Goal: Task Accomplishment & Management: Manage account settings

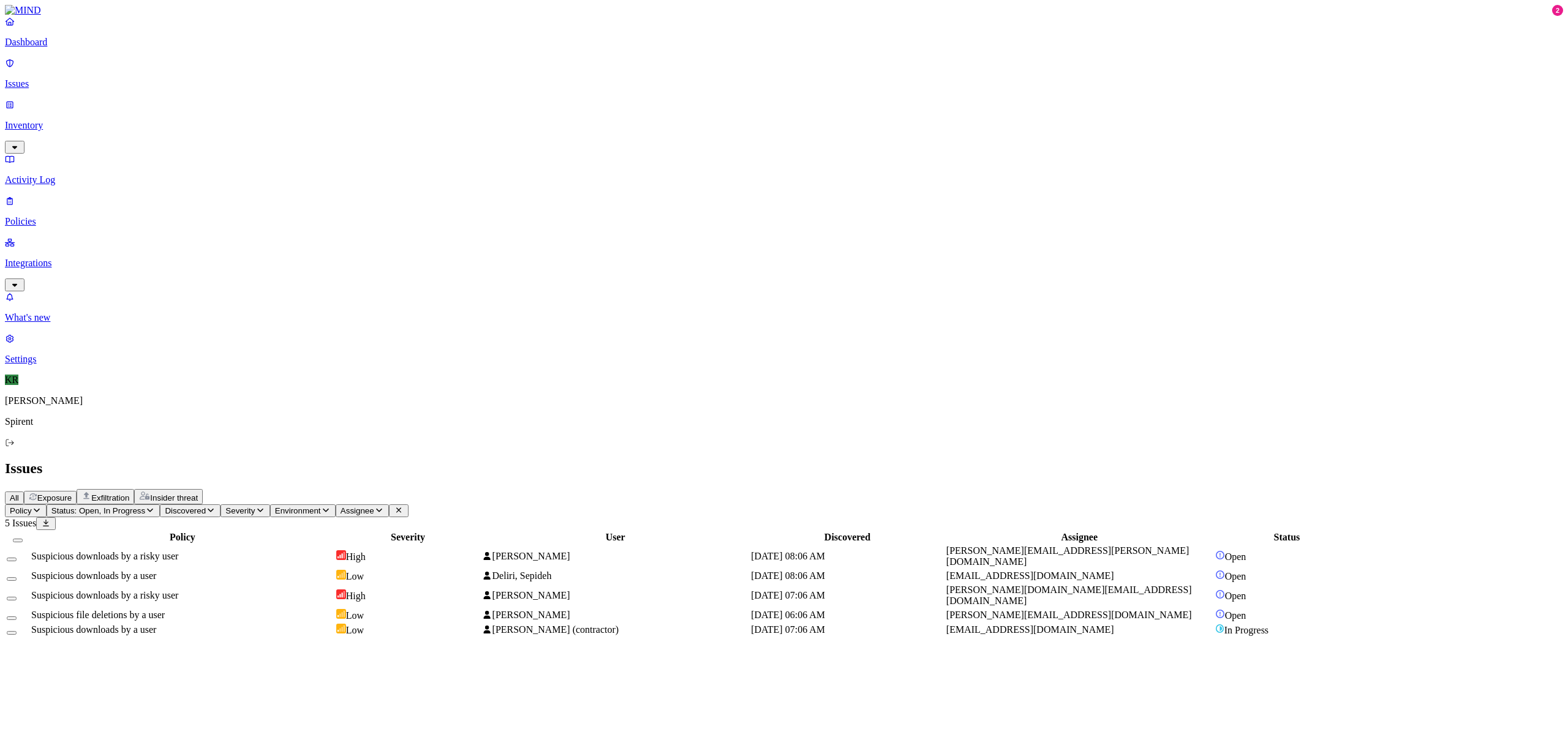
click at [586, 460] on div "Issues" at bounding box center [784, 469] width 1559 height 17
drag, startPoint x: 235, startPoint y: 226, endPoint x: 413, endPoint y: 253, distance: 180.0
click at [235, 623] on td "Suspicious downloads by a user" at bounding box center [182, 630] width 304 height 14
click at [19, 663] on icon at bounding box center [15, 666] width 10 height 8
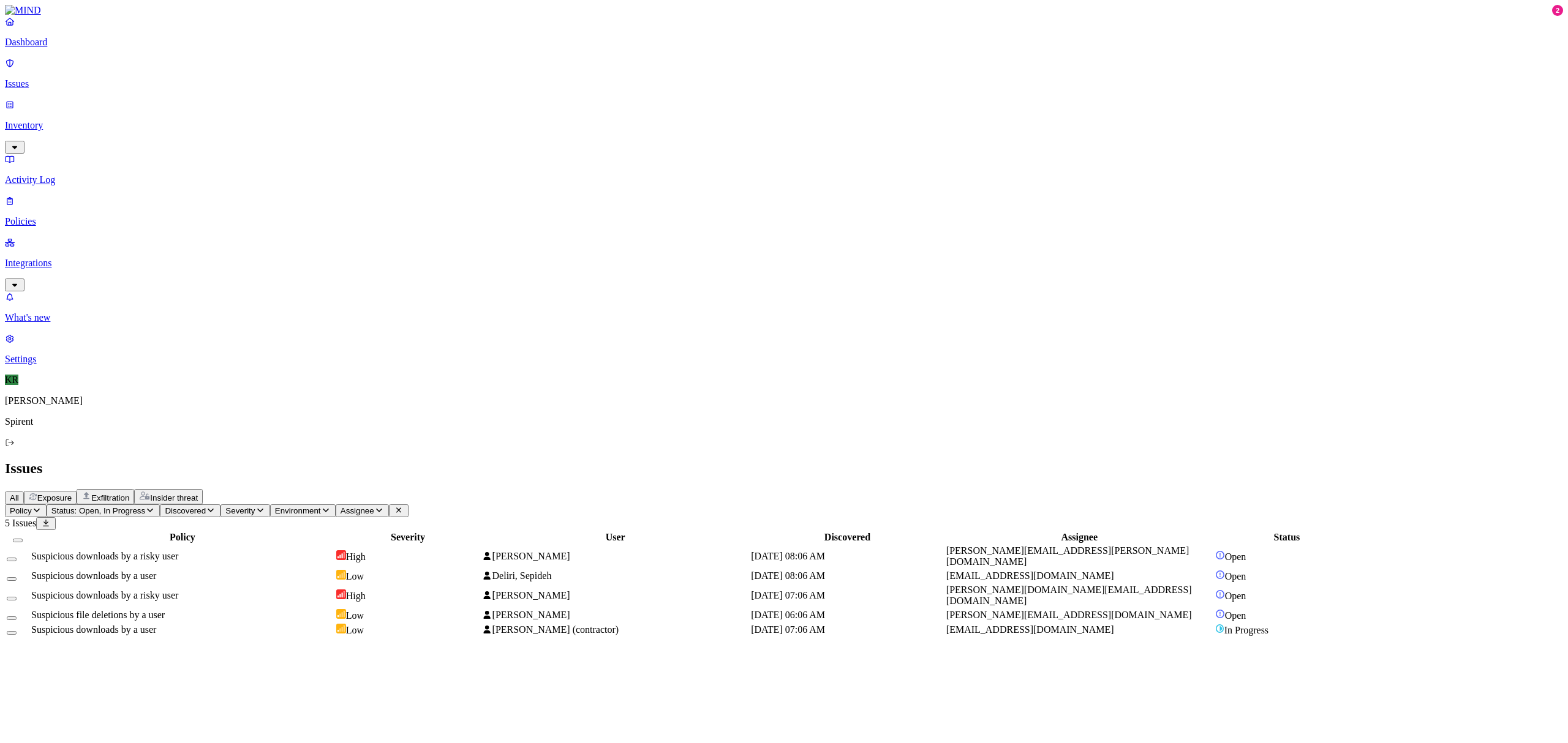
click at [364, 610] on span "Low" at bounding box center [355, 616] width 18 height 10
click at [570, 590] on span "[PERSON_NAME]" at bounding box center [531, 595] width 78 height 10
click at [694, 569] on td "Deliri, Sepideh" at bounding box center [615, 576] width 268 height 14
click at [569, 551] on span "[PERSON_NAME]" at bounding box center [526, 556] width 88 height 10
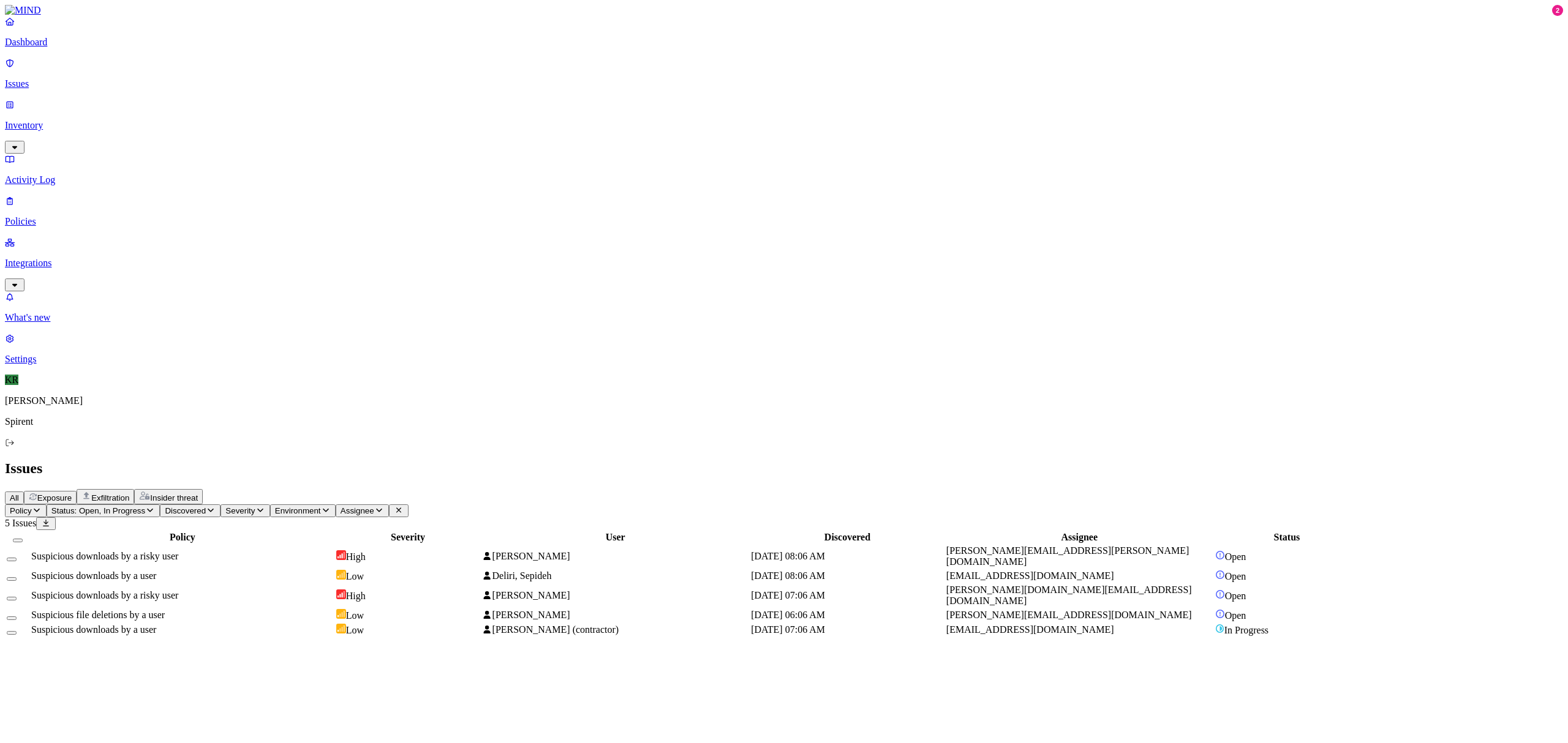
click at [23, 539] on button "Select all" at bounding box center [18, 540] width 10 height 3
click at [17, 629] on button "Select row" at bounding box center [12, 635] width 10 height 13
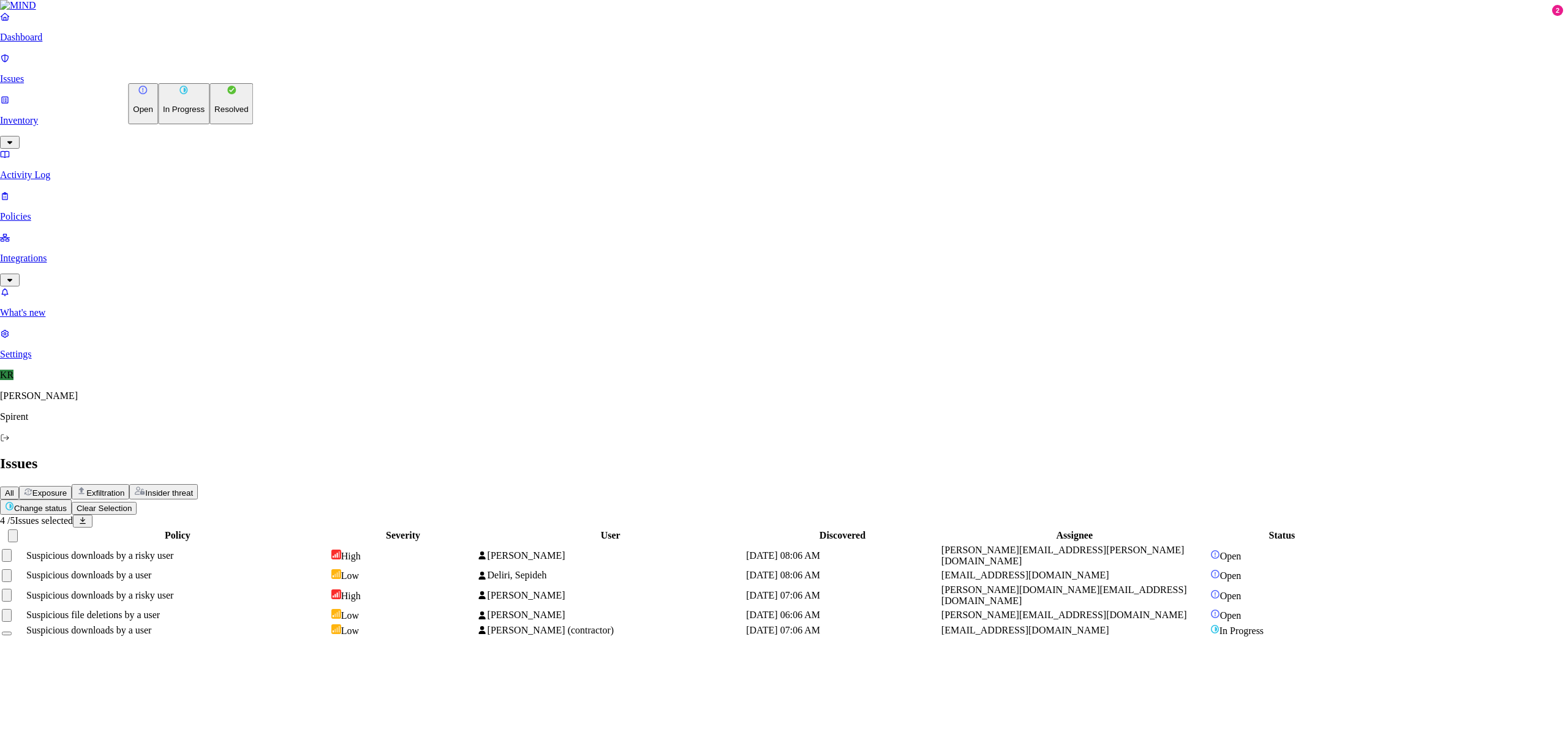
click at [187, 73] on html "Dashboard Issues Inventory Activity Log Policies Integrations What's new 2 Sett…" at bounding box center [784, 324] width 1568 height 648
click at [215, 114] on p "Resolved" at bounding box center [231, 109] width 35 height 9
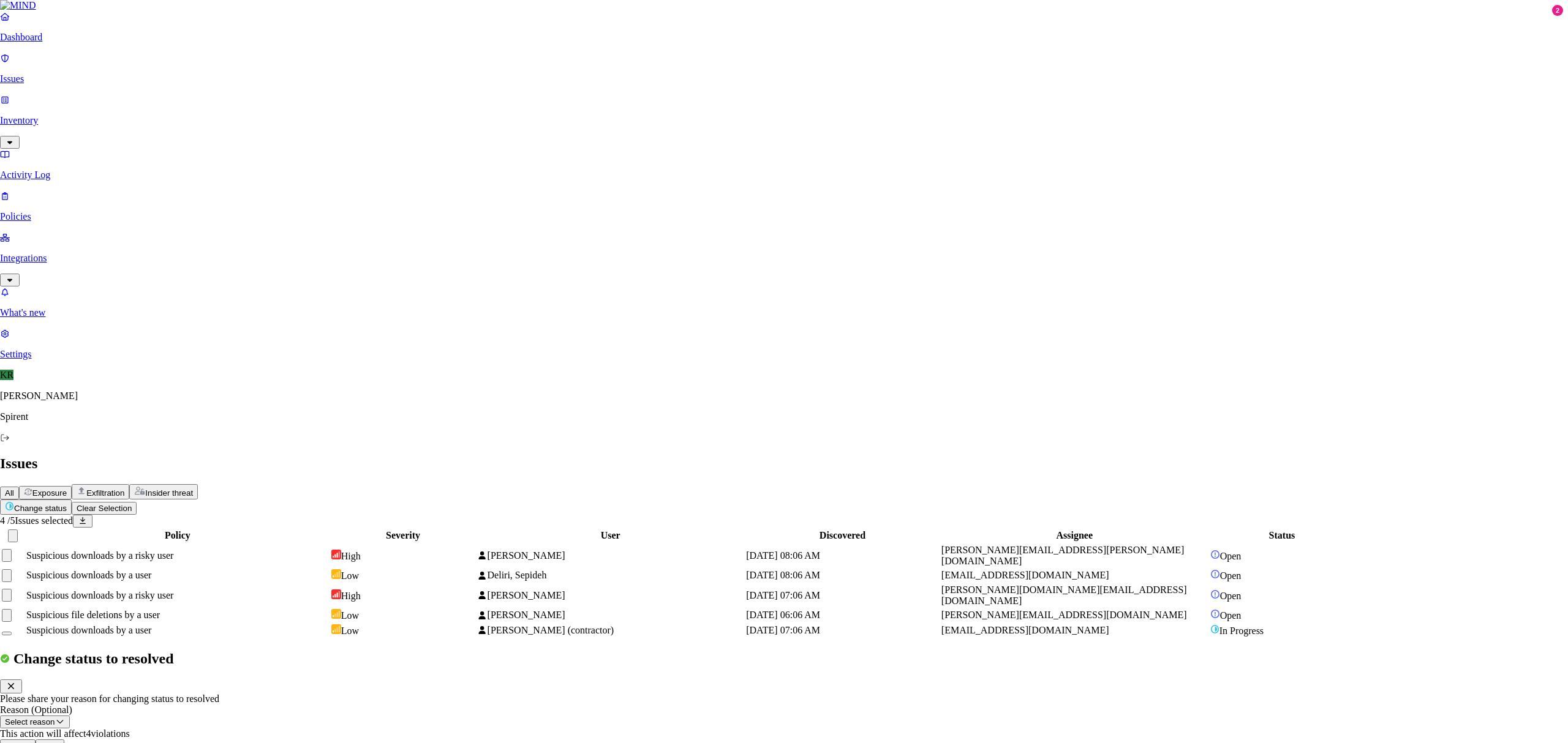
click at [65, 740] on button "Done" at bounding box center [50, 746] width 30 height 13
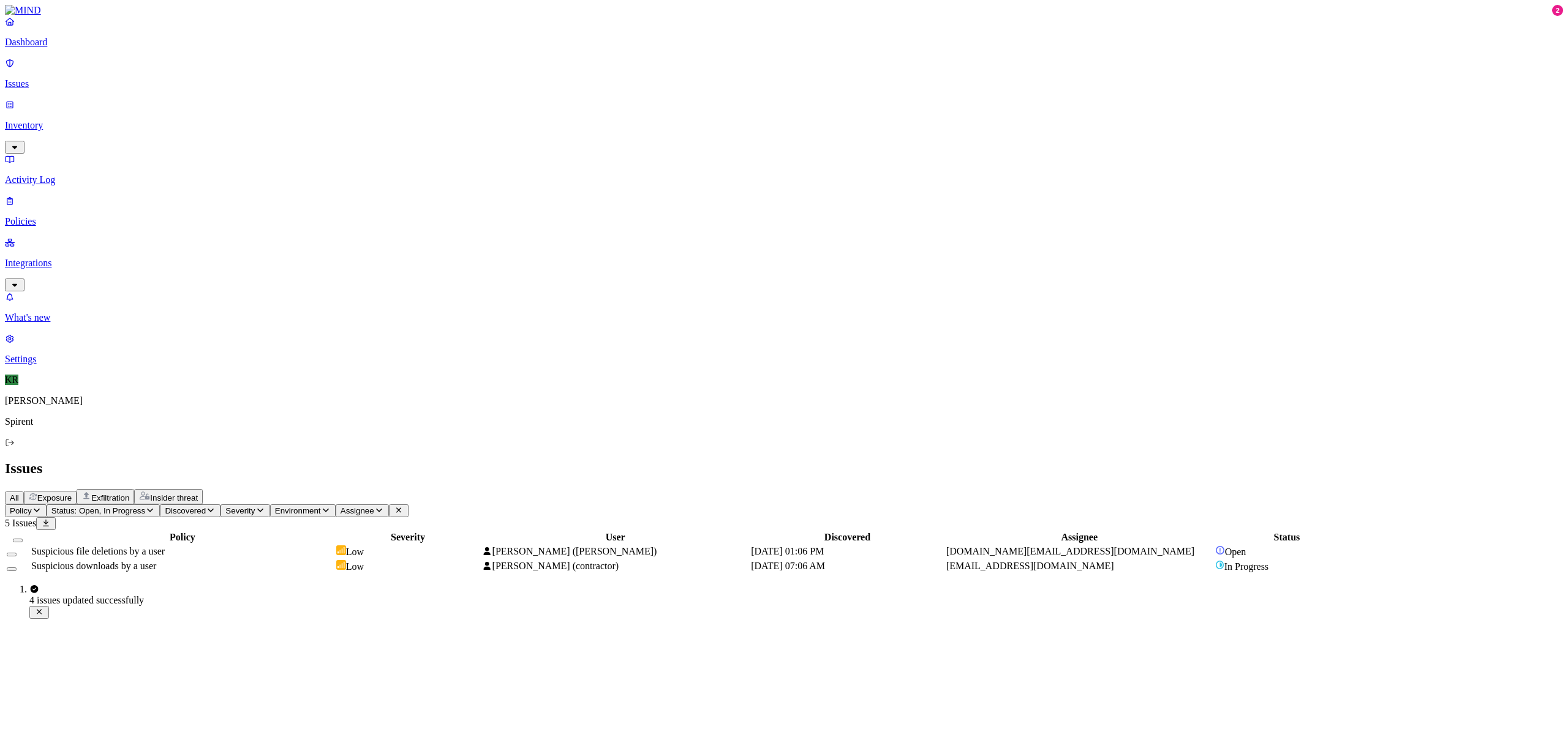
click at [165, 546] on span "Suspicious file deletions by a user" at bounding box center [98, 551] width 133 height 10
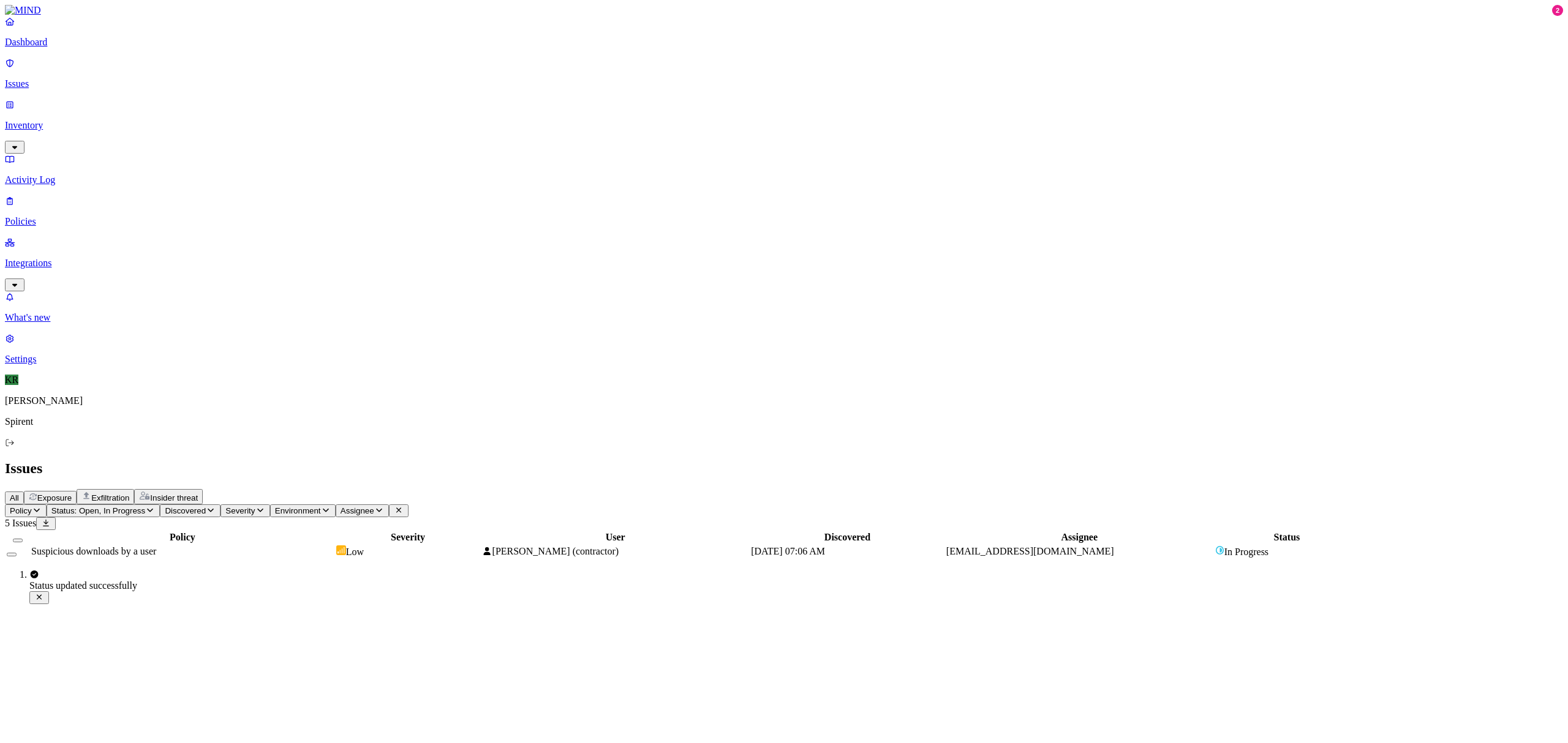
click at [72, 493] on span "Exposure" at bounding box center [54, 497] width 35 height 9
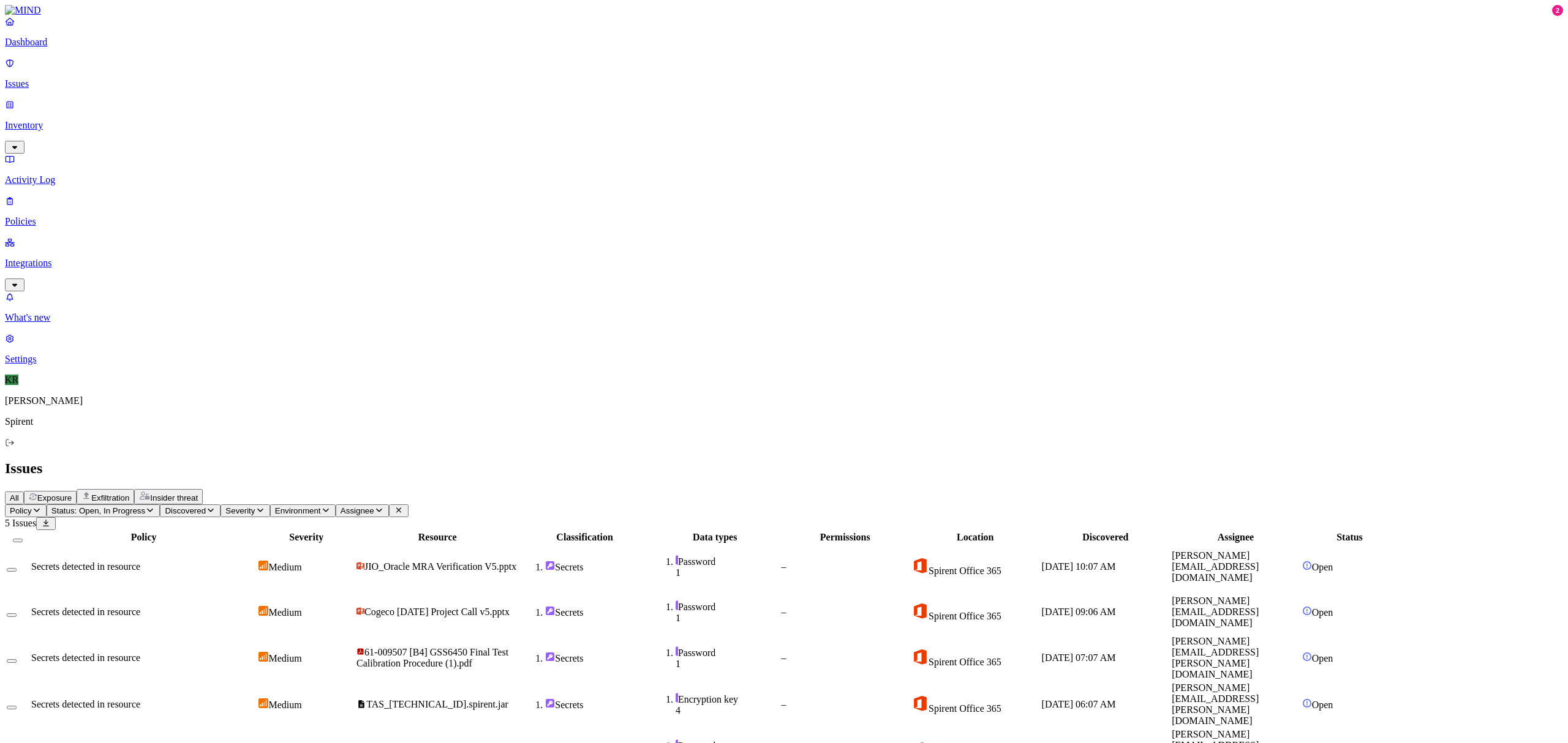
click at [23, 539] on button "Select all" at bounding box center [18, 540] width 10 height 3
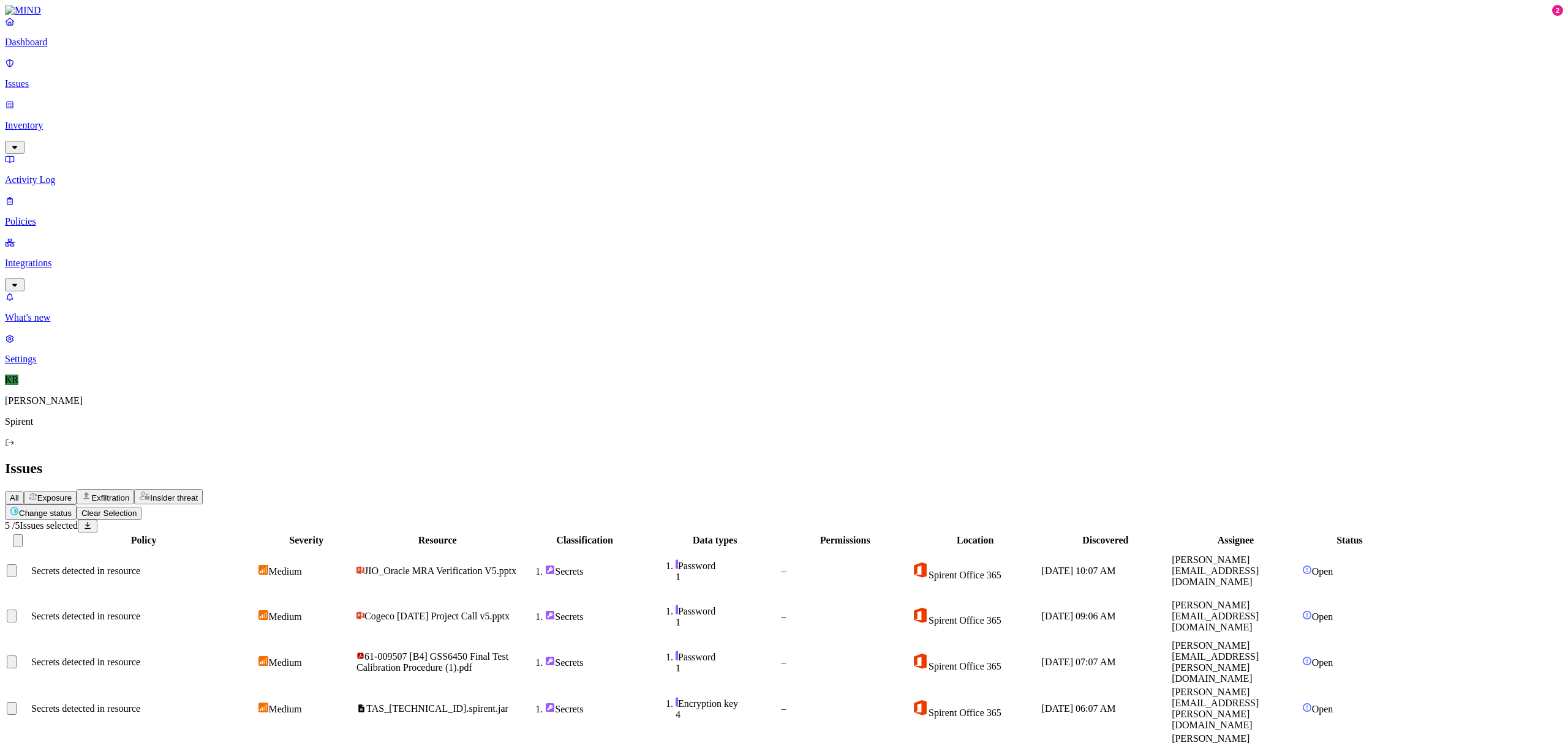
click at [177, 71] on html "Dashboard Issues Inventory Activity Log Policies Integrations What's new 2 Sett…" at bounding box center [784, 394] width 1568 height 789
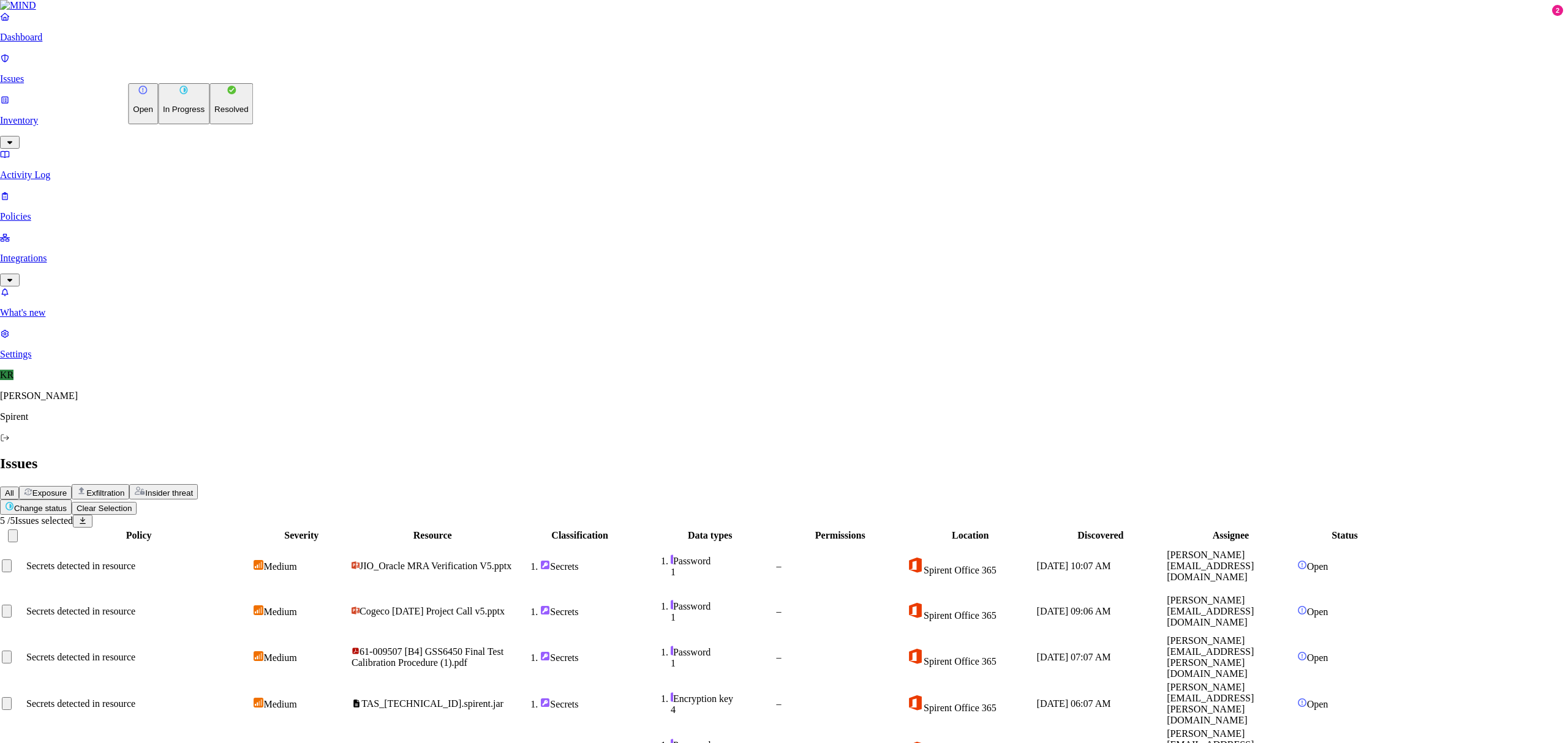
click at [215, 114] on p "Resolved" at bounding box center [231, 109] width 35 height 9
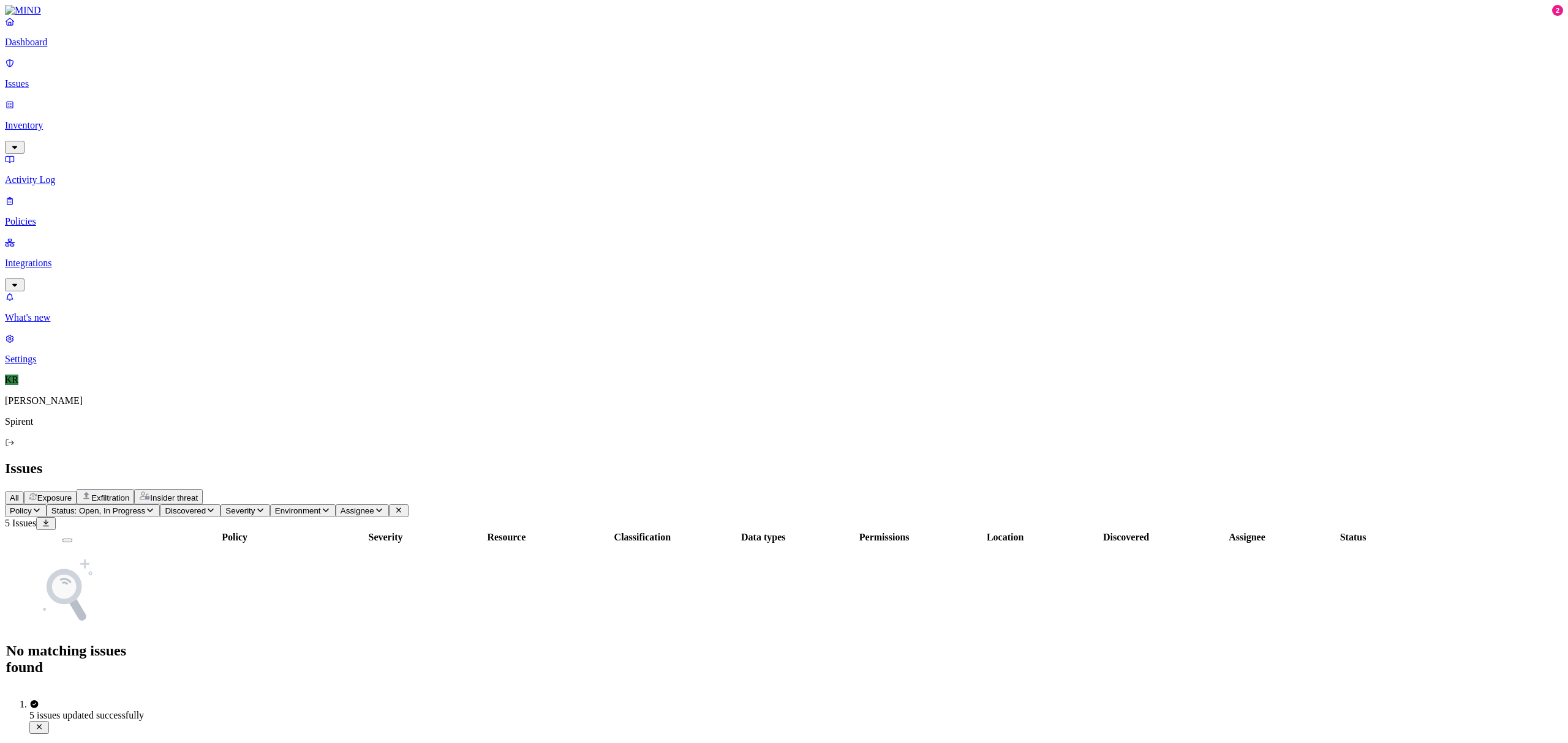
click at [129, 493] on span "Exfiltration" at bounding box center [110, 497] width 38 height 9
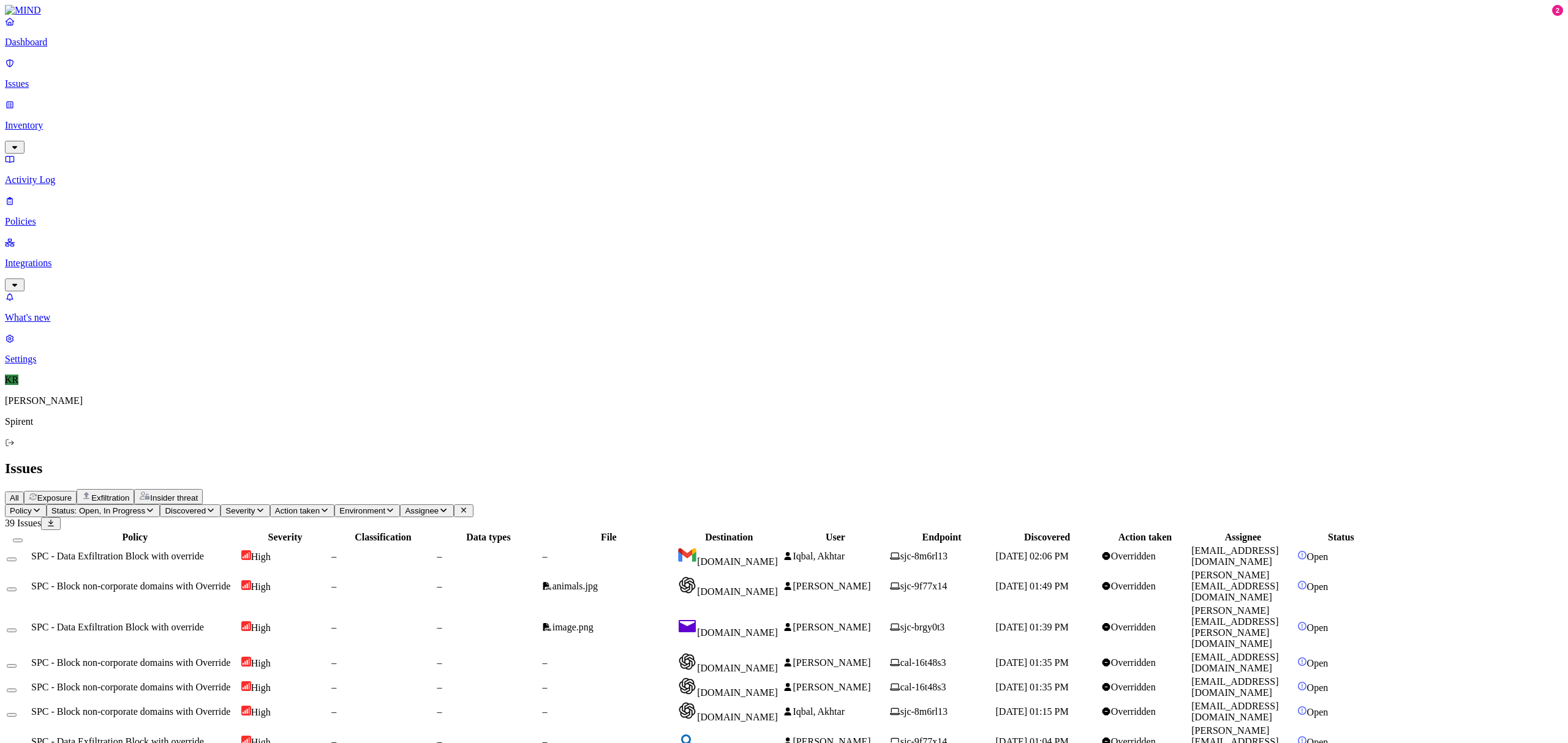
scroll to position [143, 0]
click at [781, 724] on td "[DOMAIN_NAME]" at bounding box center [728, 741] width 104 height 35
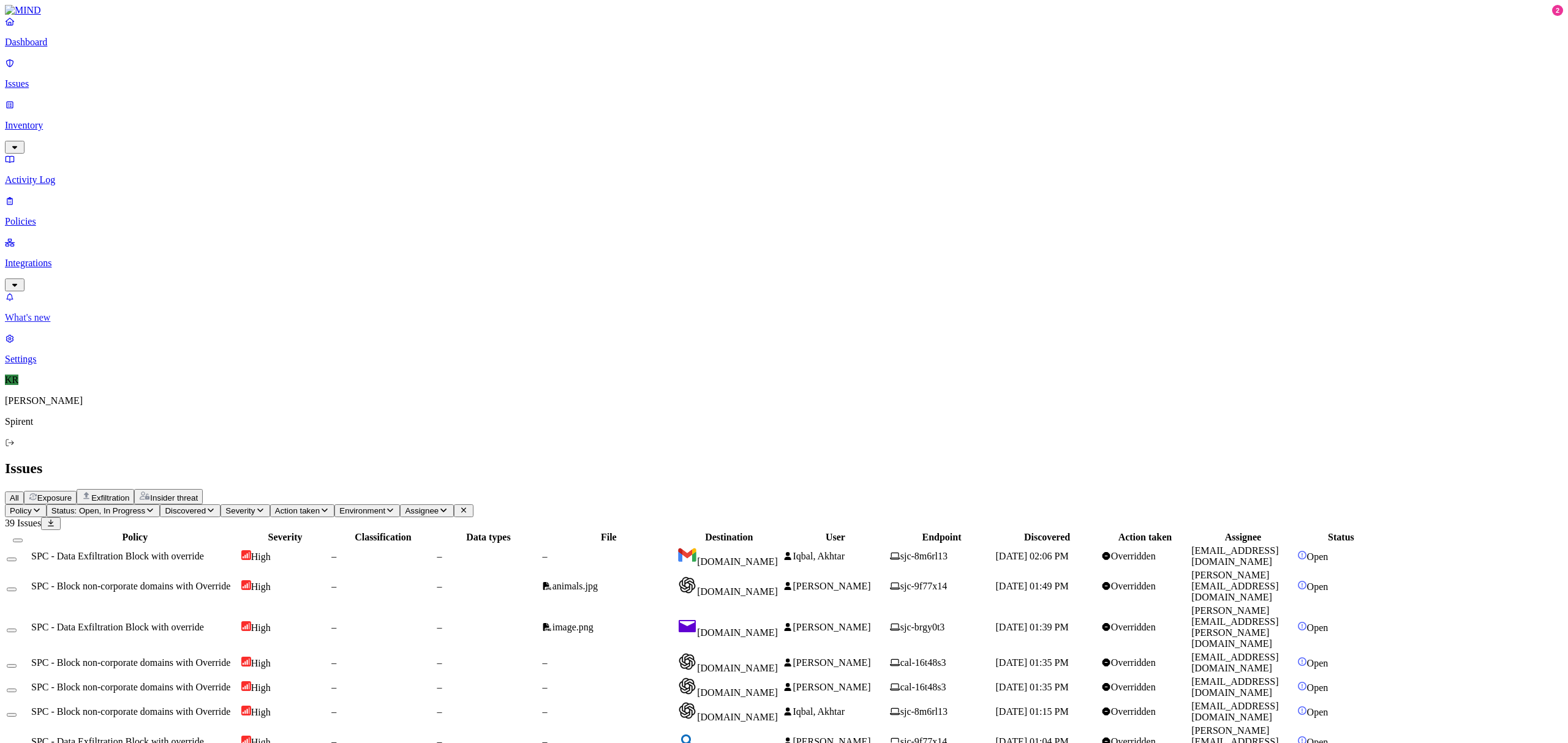
click at [52, 323] on p "What's new" at bounding box center [784, 317] width 1559 height 11
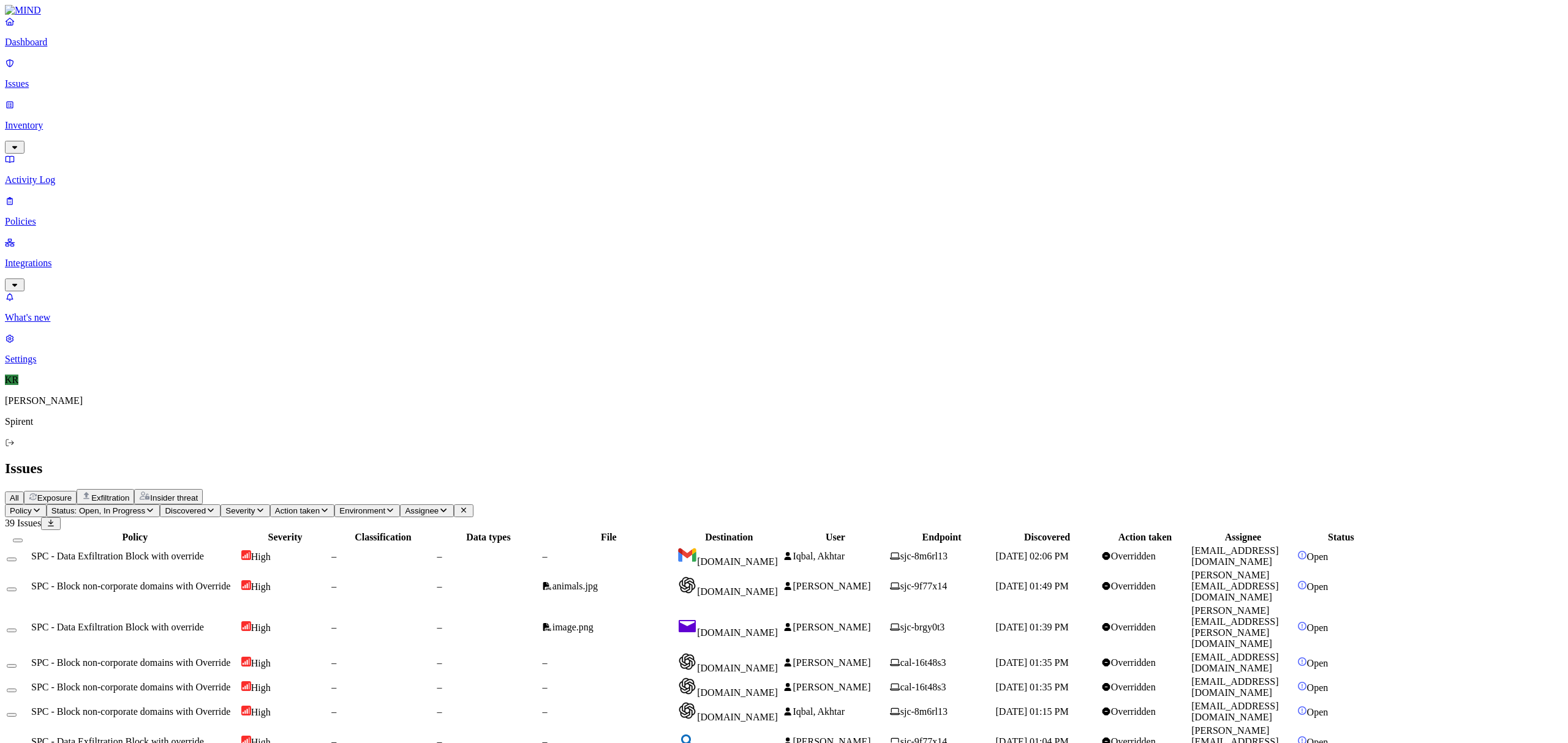
click at [781, 724] on td "[DOMAIN_NAME]" at bounding box center [728, 741] width 104 height 35
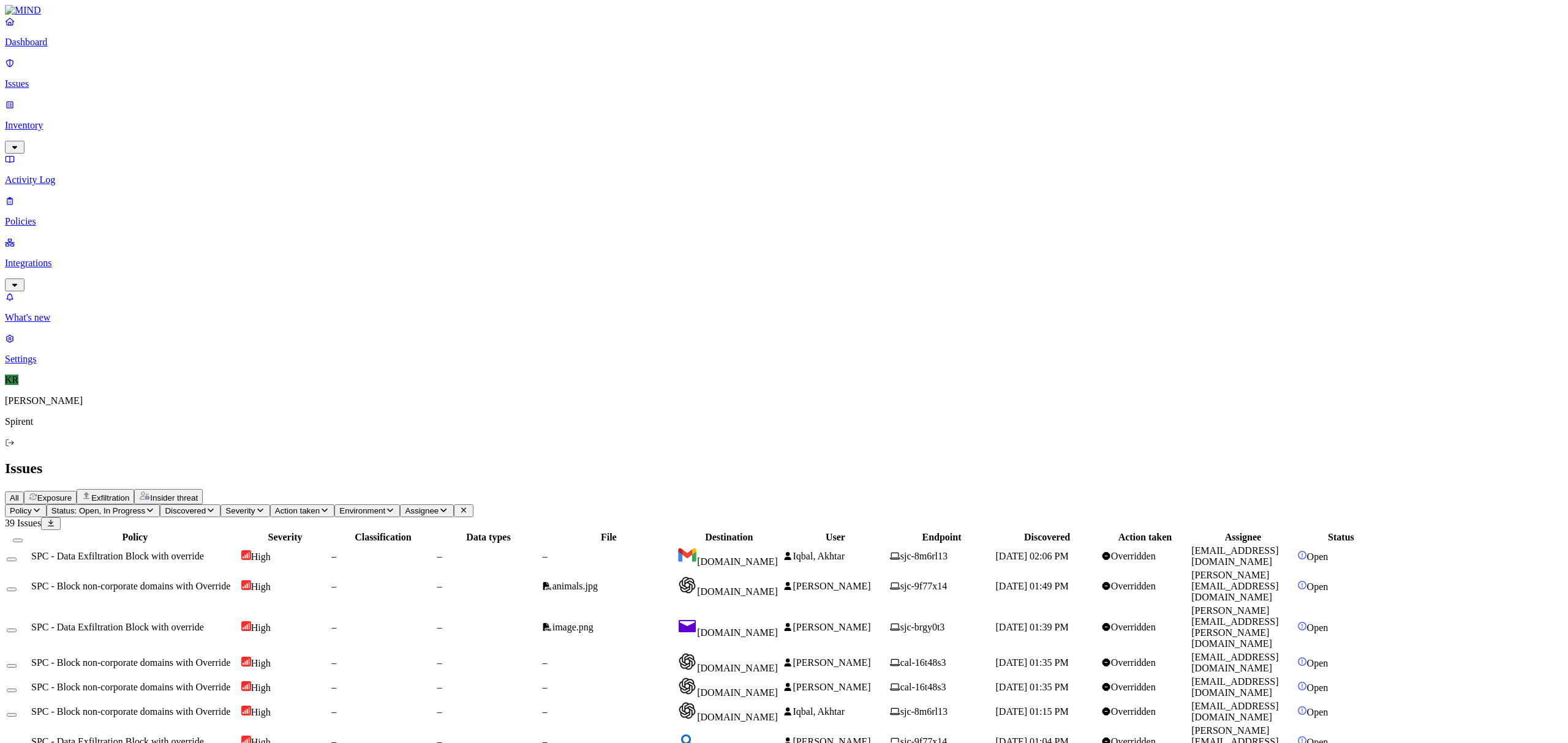
click at [23, 539] on button "Select all" at bounding box center [18, 540] width 10 height 3
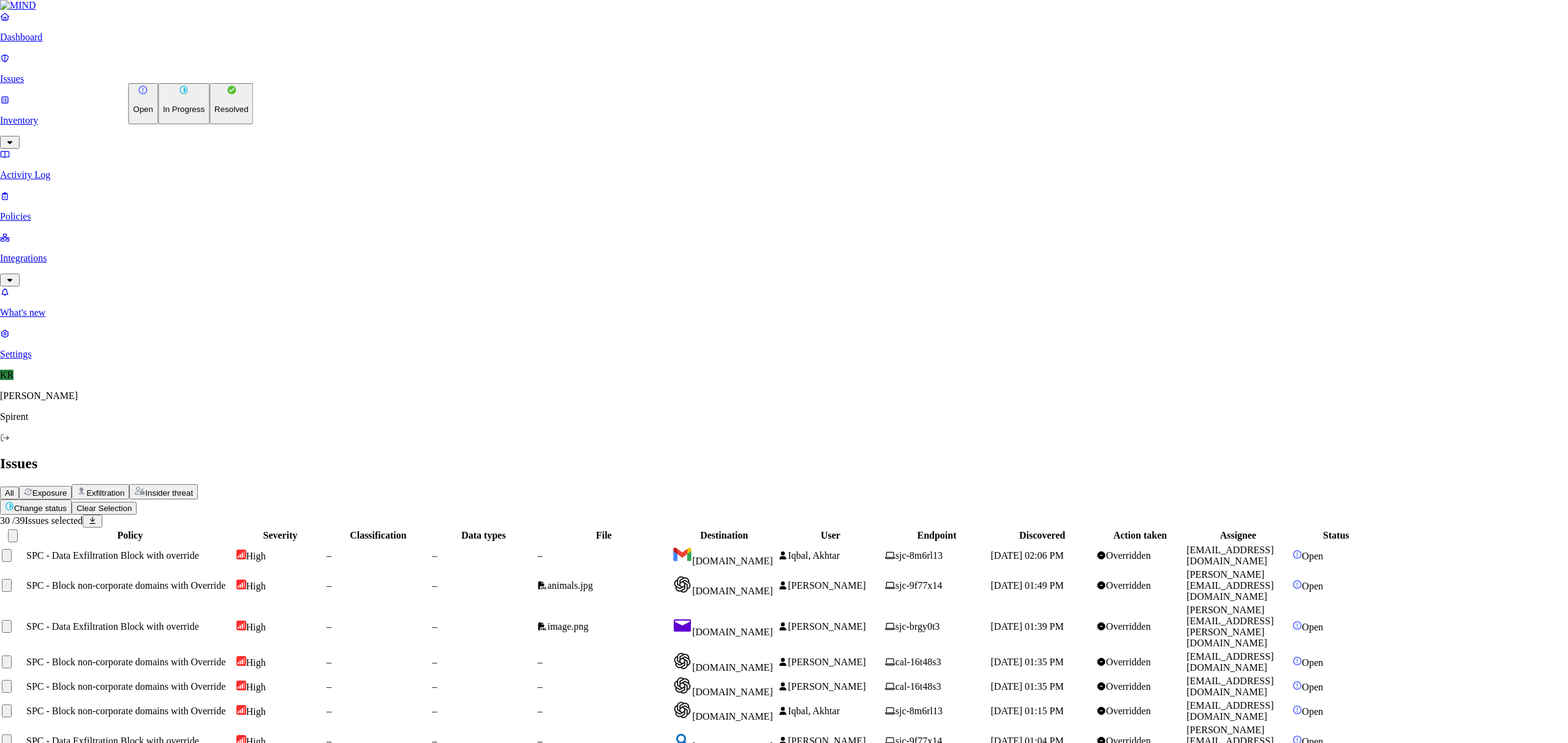
click at [215, 114] on p "Resolved" at bounding box center [231, 109] width 35 height 9
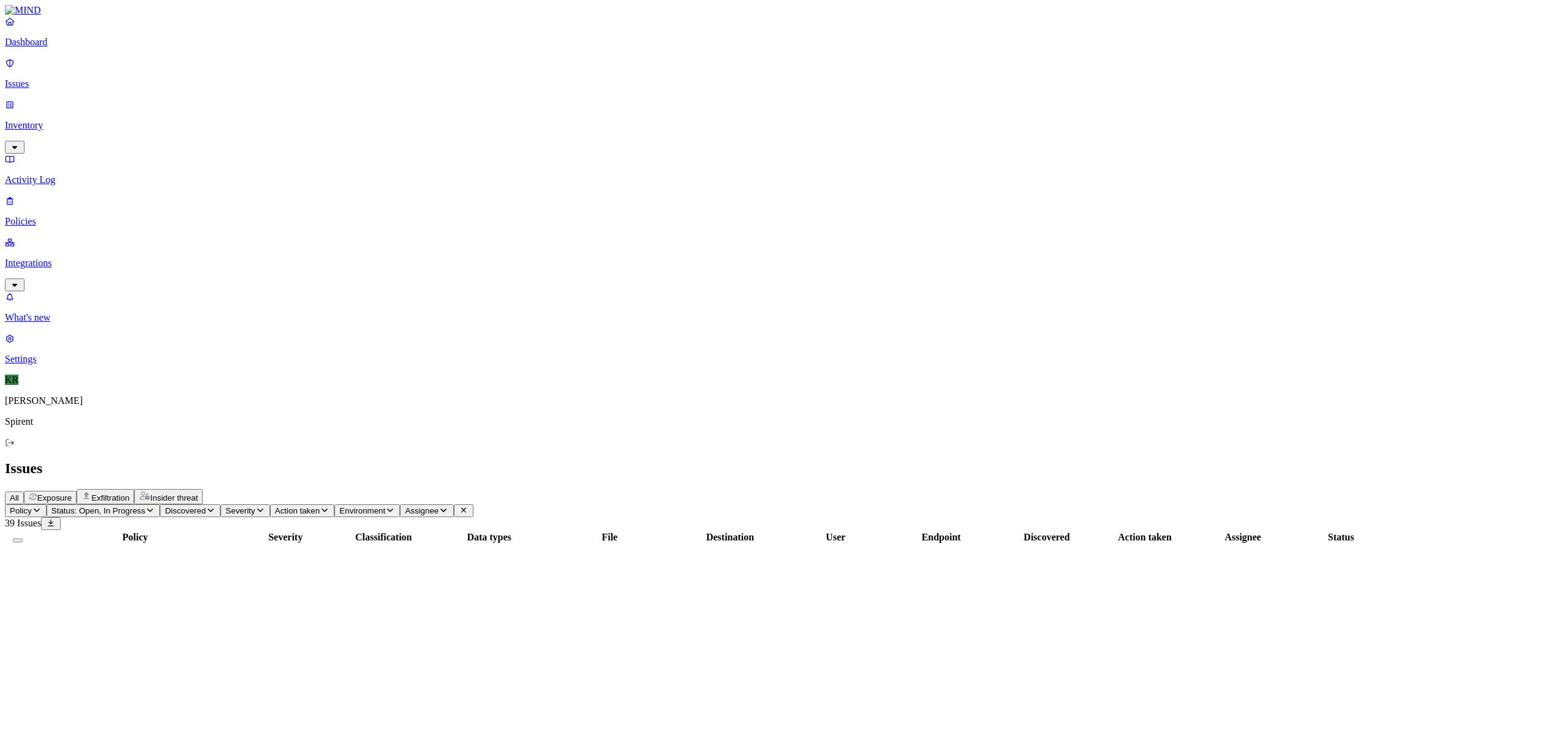
scroll to position [0, 0]
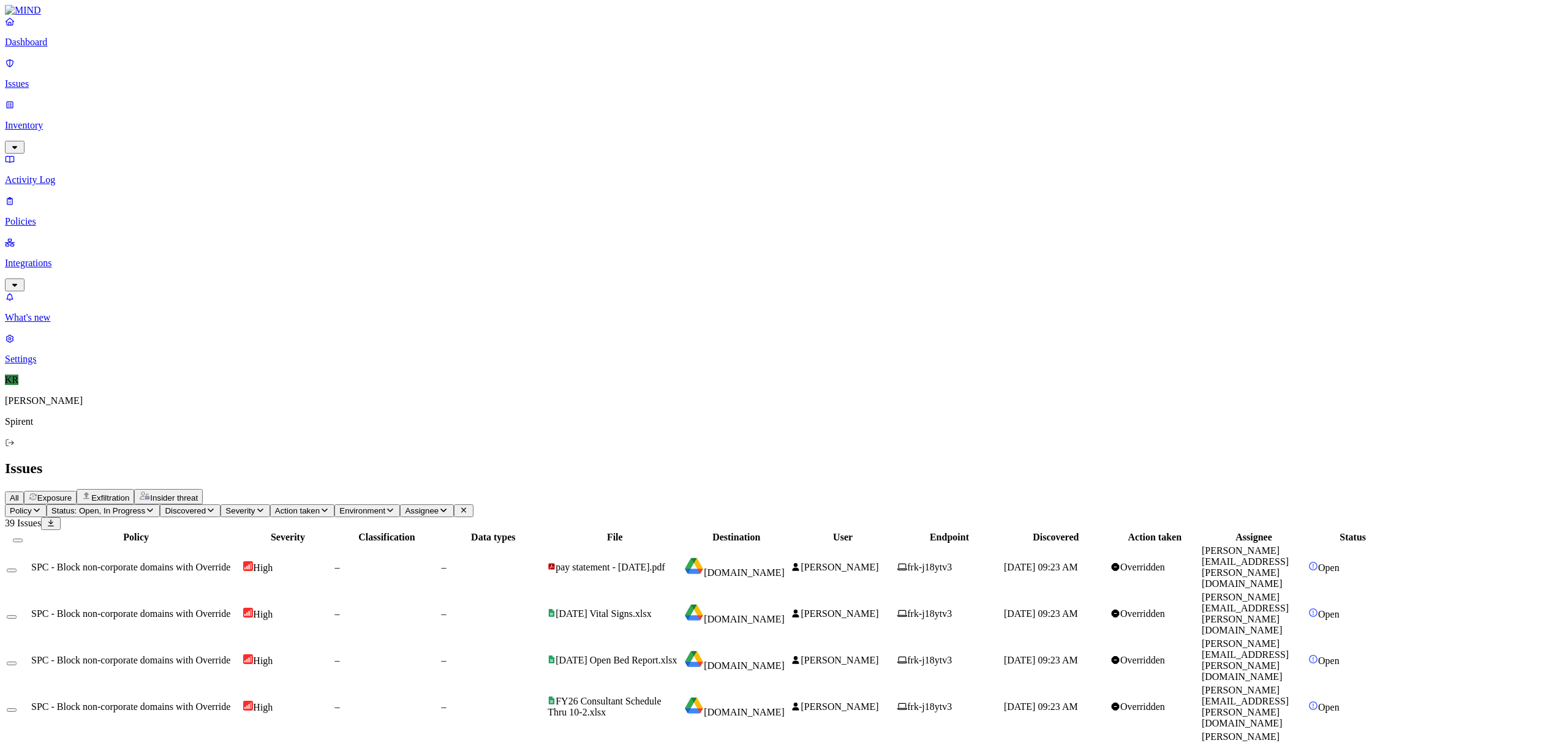
click at [23, 539] on button "Select all" at bounding box center [18, 540] width 10 height 3
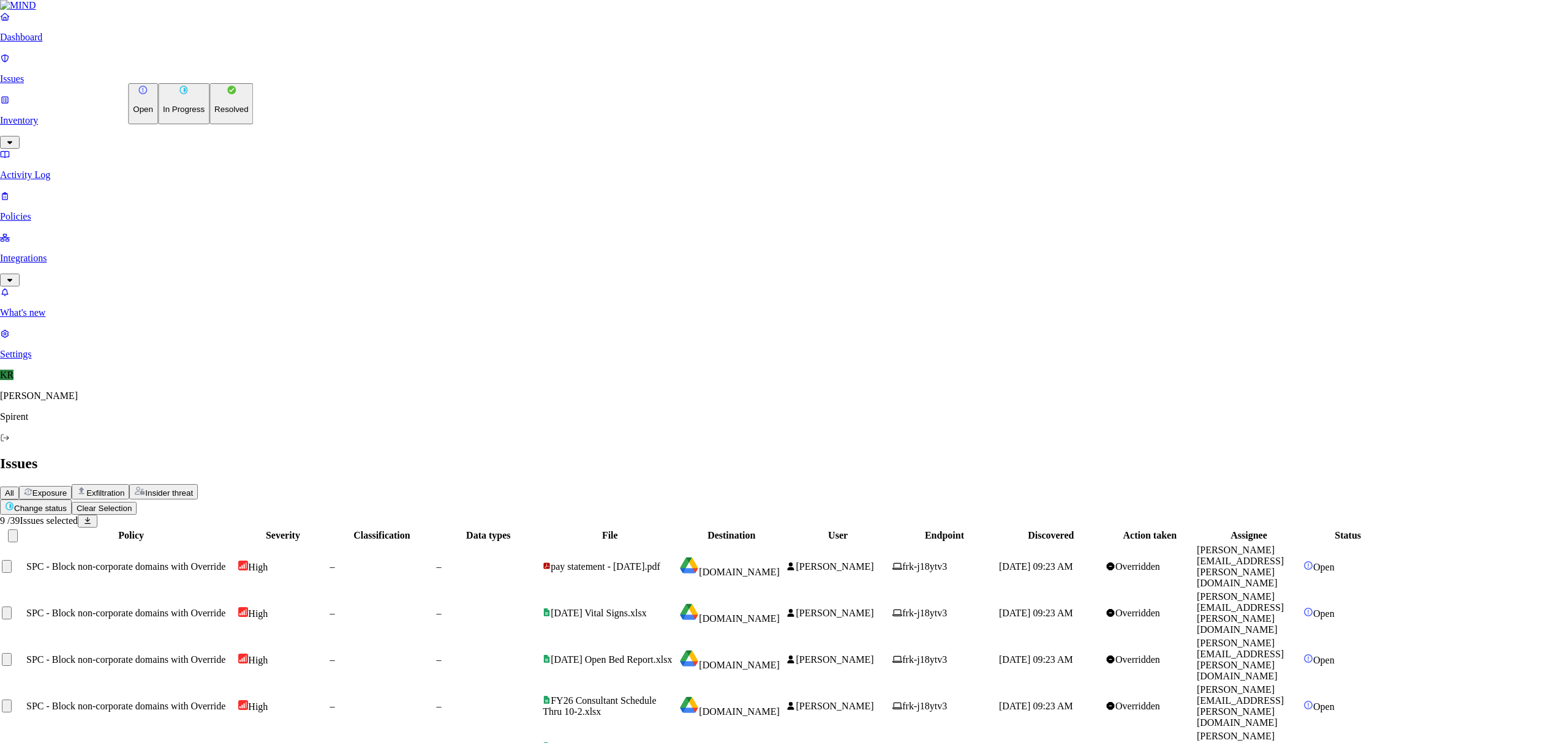
click at [182, 76] on html "Dashboard Issues Inventory Activity Log Policies Integrations What's new 2 Sett…" at bounding box center [784, 502] width 1568 height 1006
click at [215, 114] on p "Resolved" at bounding box center [231, 109] width 35 height 9
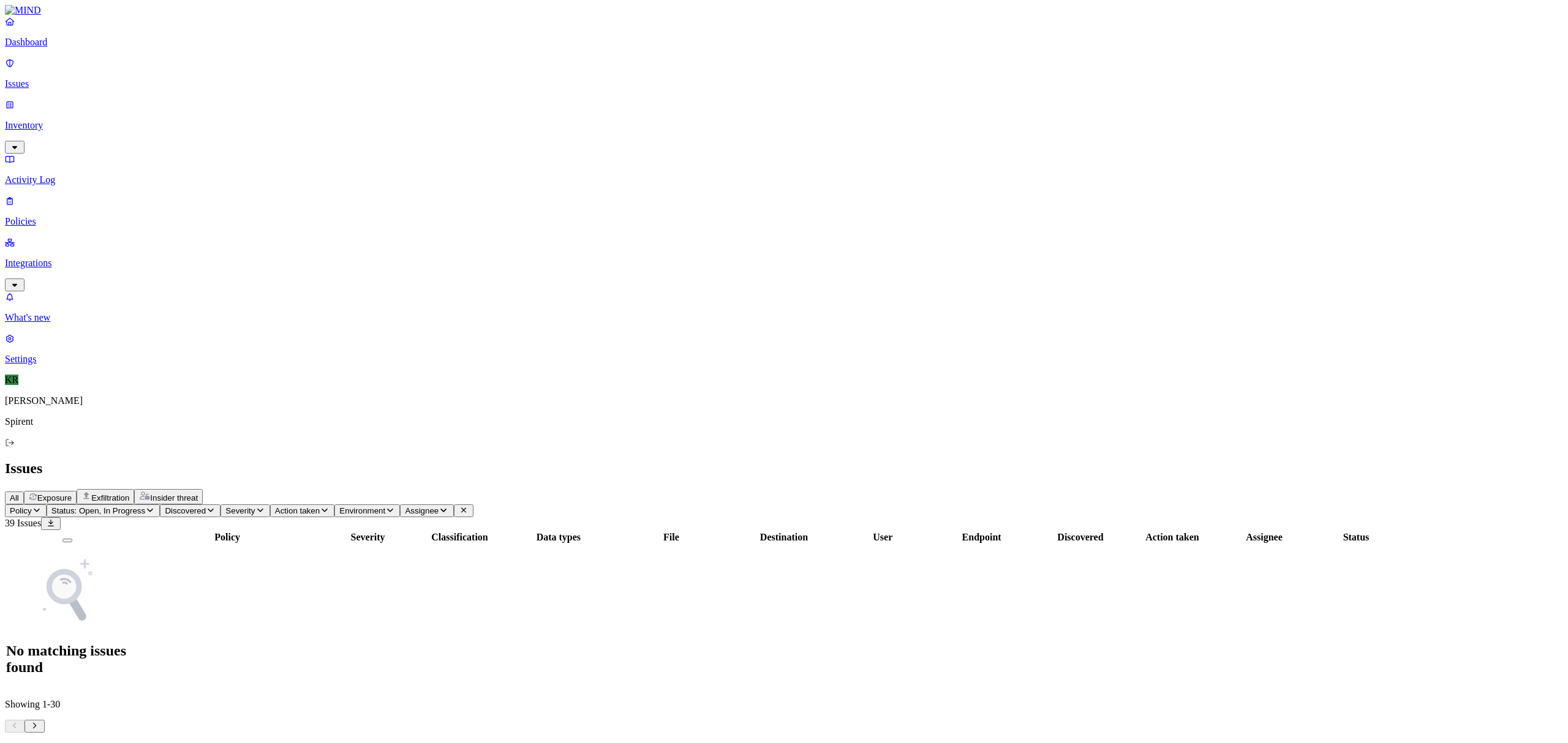
click at [50, 48] on p "Dashboard" at bounding box center [784, 42] width 1559 height 11
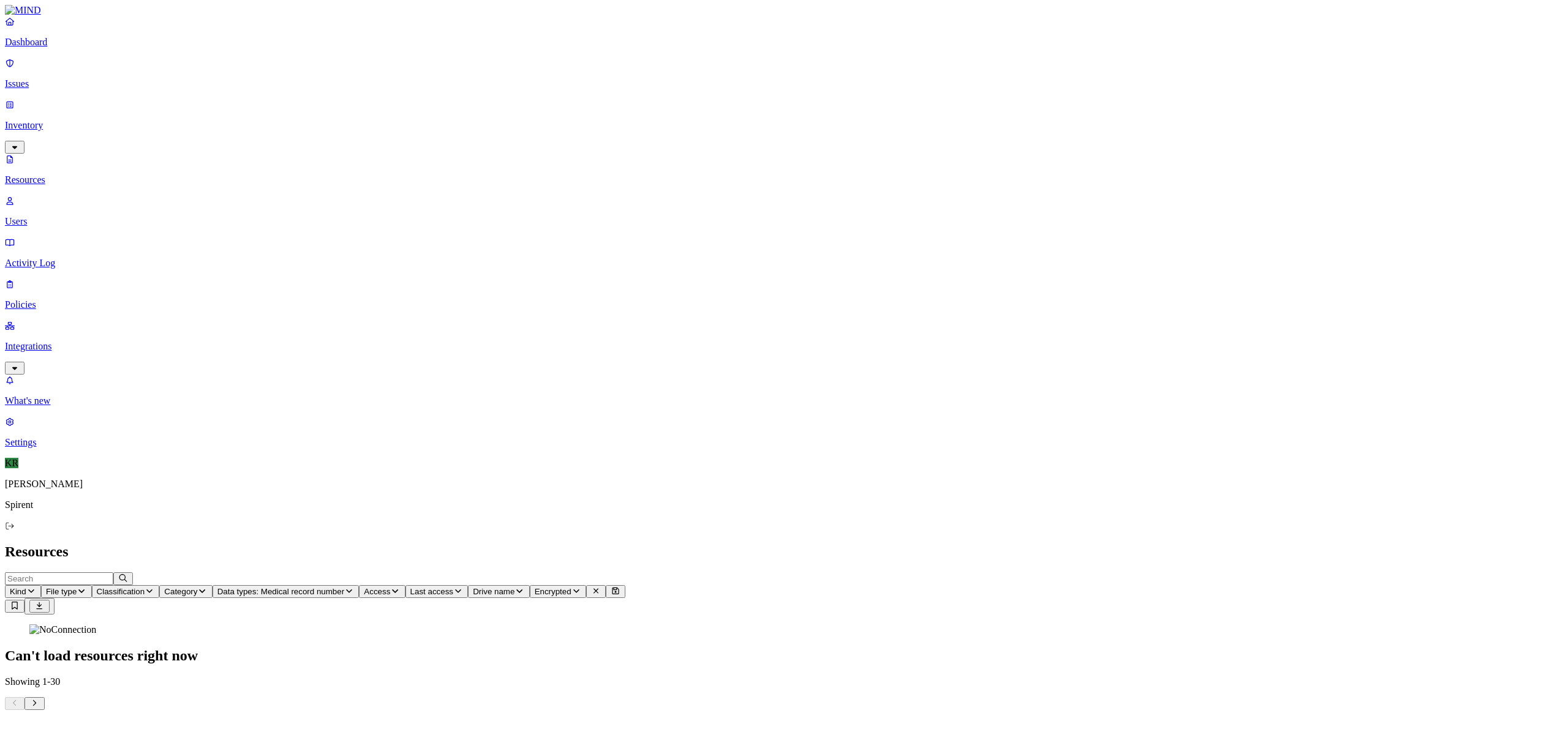
click at [55, 48] on p "Dashboard" at bounding box center [784, 42] width 1559 height 11
